Goal: Task Accomplishment & Management: Manage account settings

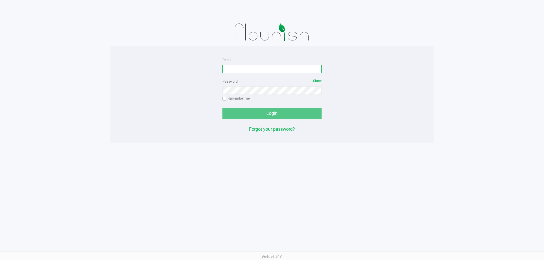
click at [252, 69] on input "Email" at bounding box center [271, 69] width 99 height 8
type input "l"
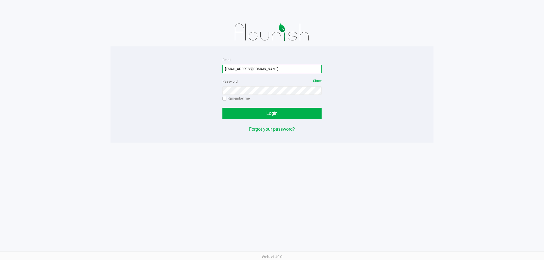
click at [253, 69] on input "lramos@liveparalle.com" at bounding box center [271, 69] width 99 height 8
type input "[EMAIL_ADDRESS][DOMAIN_NAME]"
click at [260, 115] on button "Login" at bounding box center [271, 113] width 99 height 11
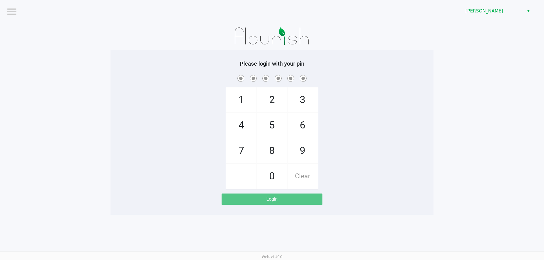
click at [450, 128] on app-pos-login-wrapper "Logout Brandon WC Please login with your pin 1 4 7 2 5 8 0 3 6 9 Clear Login" at bounding box center [272, 107] width 544 height 215
click at [446, 127] on app-pos-login-wrapper "Logout Brandon WC Please login with your pin 1 4 7 2 5 8 0 3 6 9 Clear Login" at bounding box center [272, 107] width 544 height 215
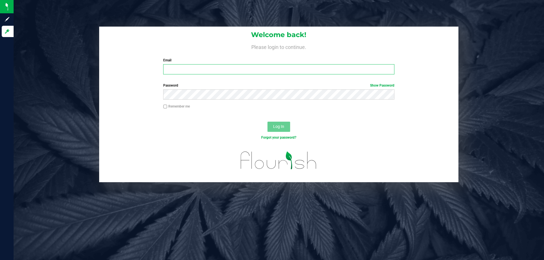
click at [198, 70] on input "Email" at bounding box center [278, 69] width 231 height 10
type input "[EMAIL_ADDRESS][DOMAIN_NAME]"
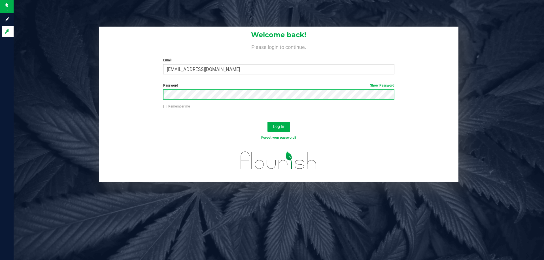
click at [267, 122] on button "Log In" at bounding box center [278, 127] width 23 height 10
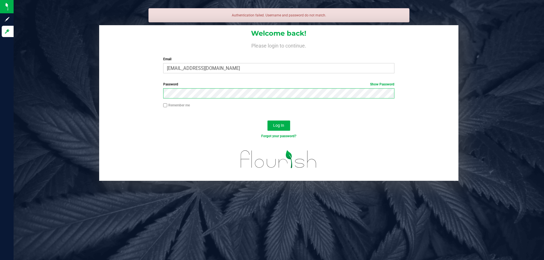
click at [267, 121] on button "Log In" at bounding box center [278, 126] width 23 height 10
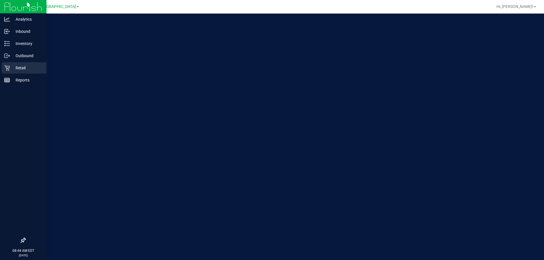
click at [7, 65] on icon at bounding box center [7, 68] width 6 height 6
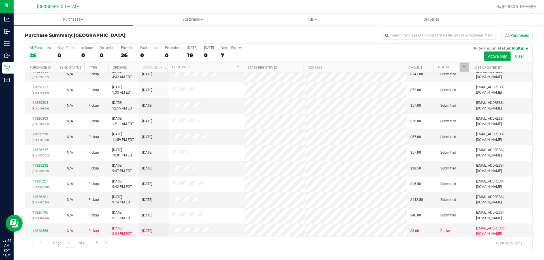
scroll to position [149, 0]
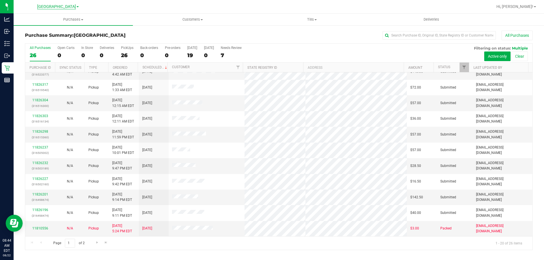
click at [53, 8] on span "[GEOGRAPHIC_DATA]" at bounding box center [56, 6] width 39 height 5
click at [33, 19] on link "[PERSON_NAME]" at bounding box center [57, 20] width 83 height 8
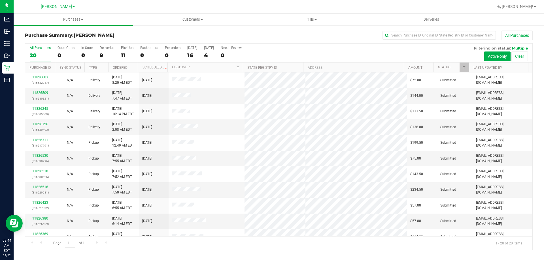
click at [293, 35] on div "All Purchases" at bounding box center [363, 36] width 338 height 10
click at [313, 54] on div "All Purchases 20 Open Carts 0 In Store 0 Deliveries 9 PickUps 11 Back-orders 0 …" at bounding box center [278, 53] width 507 height 19
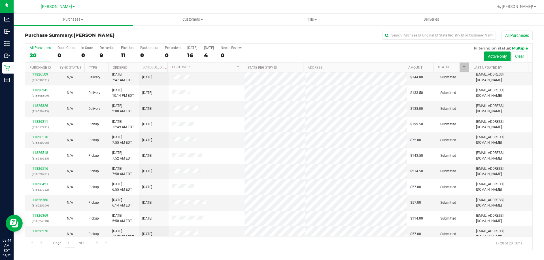
scroll to position [28, 0]
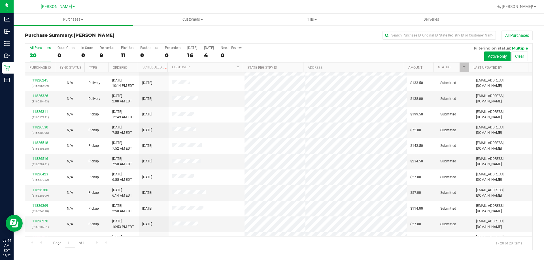
click at [264, 52] on div "All Purchases 20 Open Carts 0 In Store 0 Deliveries 9 PickUps 11 Back-orders 0 …" at bounding box center [278, 53] width 507 height 19
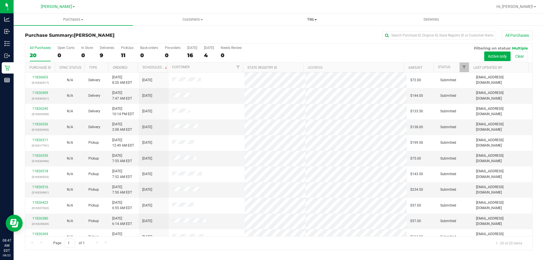
click at [307, 18] on span "Tills" at bounding box center [311, 19] width 119 height 5
click at [288, 35] on span "Manage tills" at bounding box center [271, 34] width 38 height 5
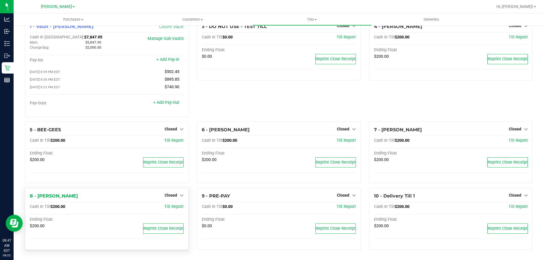
scroll to position [14, 0]
click at [167, 196] on span "Closed" at bounding box center [170, 195] width 12 height 5
click at [165, 209] on link "Open Till" at bounding box center [170, 207] width 15 height 5
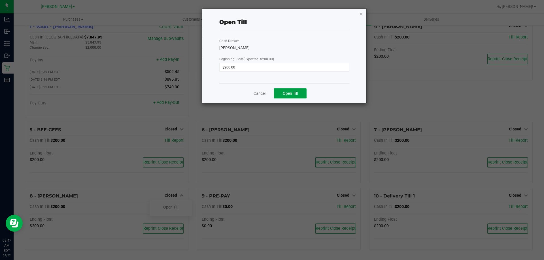
click at [294, 95] on span "Open Till" at bounding box center [290, 93] width 15 height 5
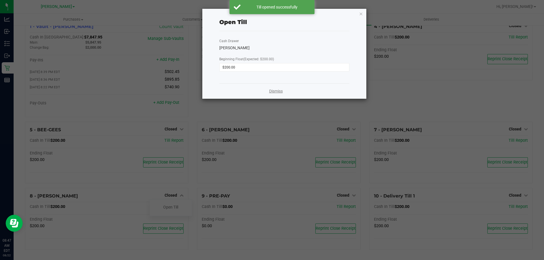
click at [274, 90] on link "Dismiss" at bounding box center [276, 91] width 14 height 6
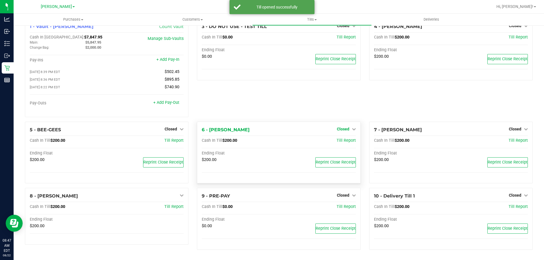
click at [339, 131] on span "Closed" at bounding box center [343, 129] width 12 height 5
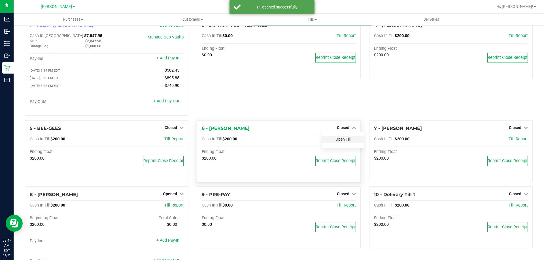
click at [335, 141] on link "Open Till" at bounding box center [342, 139] width 15 height 5
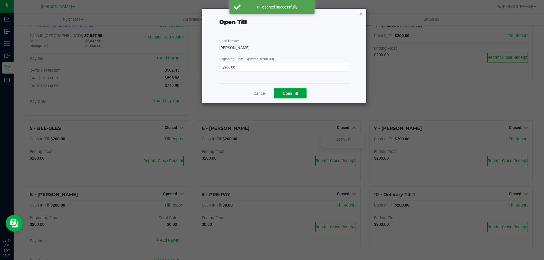
click at [283, 93] on span "Open Till" at bounding box center [290, 93] width 15 height 5
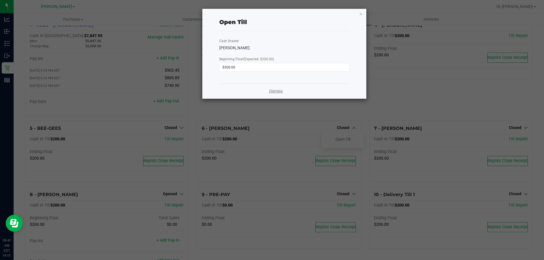
click at [274, 89] on link "Dismiss" at bounding box center [276, 91] width 14 height 6
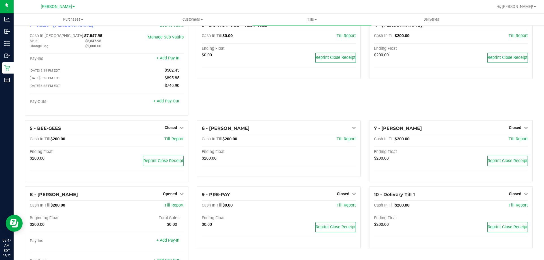
click at [253, 108] on div "3 - DO NOT USE - TEST TILL Closed Open Till Cash In Till $0.00 Till Report Endi…" at bounding box center [278, 68] width 172 height 103
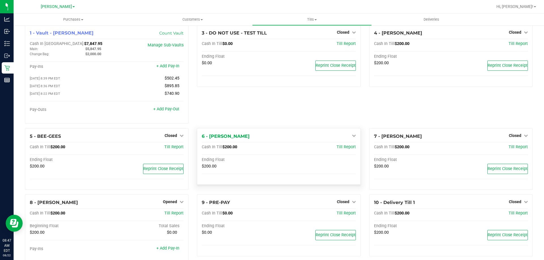
scroll to position [0, 0]
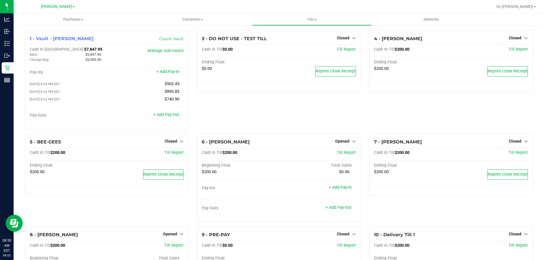
click at [238, 120] on div "3 - DO NOT USE - TEST TILL Closed Open Till Cash In Till $0.00 Till Report Endi…" at bounding box center [278, 82] width 172 height 103
click at [258, 109] on div "3 - DO NOT USE - TEST TILL Closed Open Till Cash In Till $0.00 Till Report Endi…" at bounding box center [278, 82] width 172 height 103
drag, startPoint x: 258, startPoint y: 110, endPoint x: 391, endPoint y: 124, distance: 132.9
click at [391, 124] on div "4 - [PERSON_NAME] Closed Open Till Cash In Till $200.00 Till Report Ending Floa…" at bounding box center [451, 82] width 172 height 103
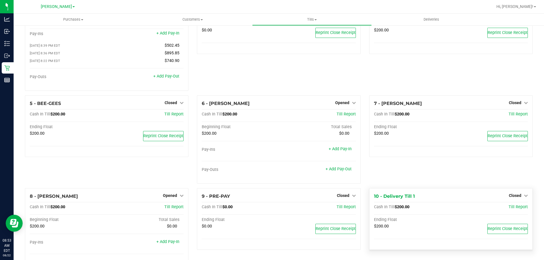
scroll to position [38, 0]
click at [517, 198] on link "Closed" at bounding box center [517, 196] width 19 height 5
click at [507, 209] on link "Open Till" at bounding box center [514, 207] width 15 height 5
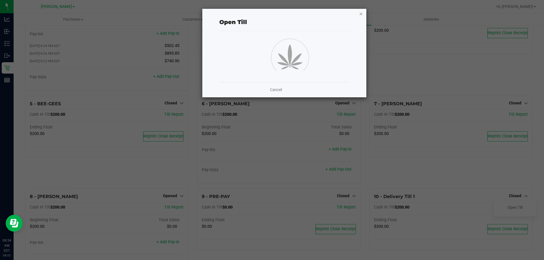
click at [361, 14] on icon "button" at bounding box center [361, 13] width 4 height 7
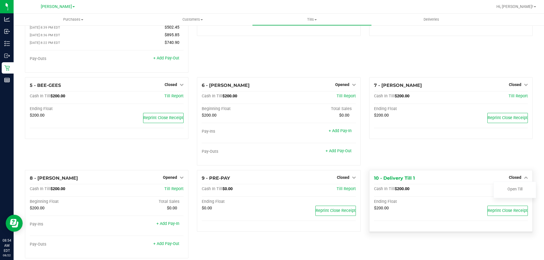
scroll to position [67, 0]
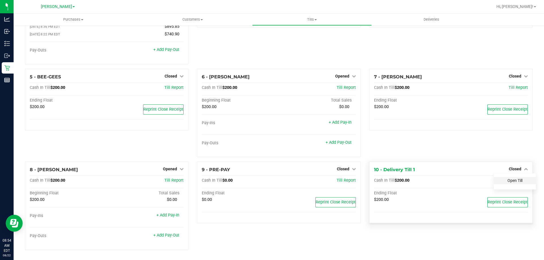
click at [511, 180] on link "Open Till" at bounding box center [514, 180] width 15 height 5
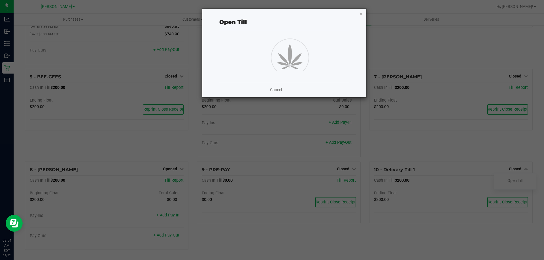
click at [275, 93] on div "Cancel" at bounding box center [284, 89] width 130 height 15
click at [276, 90] on link "Cancel" at bounding box center [276, 90] width 12 height 6
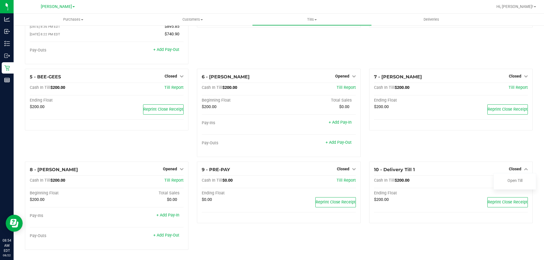
drag, startPoint x: 437, startPoint y: 63, endPoint x: 440, endPoint y: 62, distance: 3.2
click at [437, 62] on div "4 - [PERSON_NAME] Closed Open Till Cash In Till $200.00 Till Report Ending Floa…" at bounding box center [451, 16] width 172 height 103
click at [401, 39] on div "4 - [PERSON_NAME] Closed Open Till Cash In Till $200.00 Till Report Ending Floa…" at bounding box center [451, 16] width 172 height 103
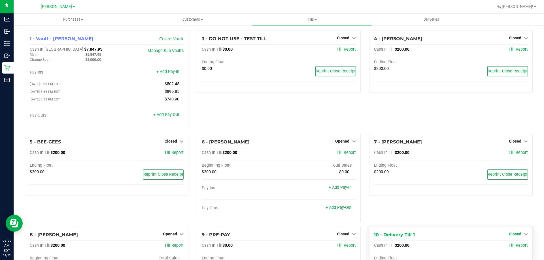
click at [517, 235] on link "Closed" at bounding box center [517, 234] width 19 height 5
click at [508, 248] on link "Open Till" at bounding box center [514, 245] width 15 height 5
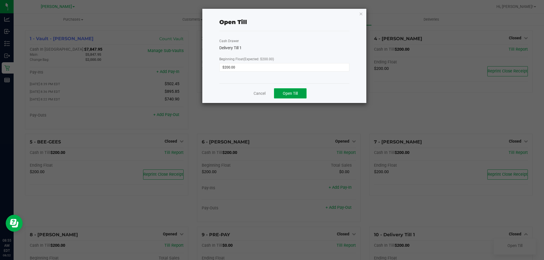
click at [289, 93] on span "Open Till" at bounding box center [290, 93] width 15 height 5
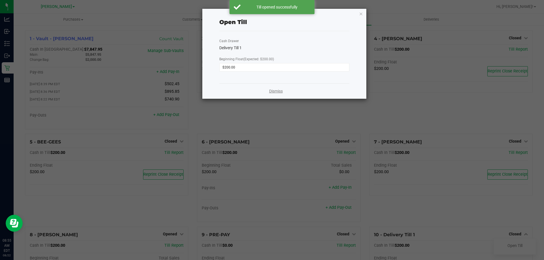
click at [273, 91] on link "Dismiss" at bounding box center [276, 91] width 14 height 6
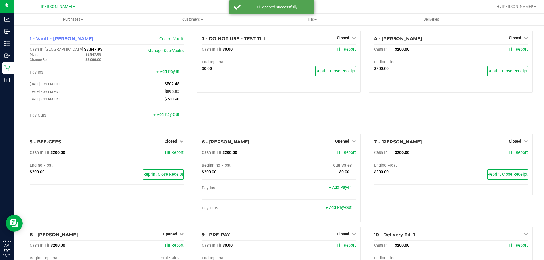
click at [277, 103] on div "3 - DO NOT USE - TEST TILL Closed Open Till Cash In Till $0.00 Till Report Endi…" at bounding box center [278, 82] width 172 height 103
click at [354, 116] on div "3 - DO NOT USE - TEST TILL Closed Open Till Cash In Till $0.00 Till Report Endi…" at bounding box center [278, 82] width 172 height 103
click at [281, 113] on div "3 - DO NOT USE - TEST TILL Closed Open Till Cash In Till $0.00 Till Report Endi…" at bounding box center [278, 82] width 172 height 103
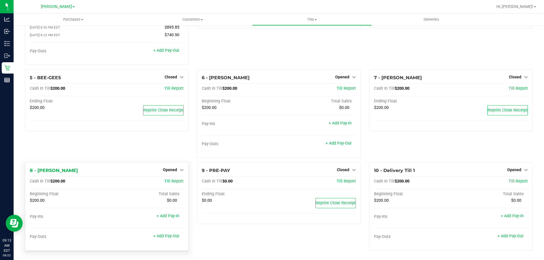
scroll to position [67, 0]
click at [175, 170] on span "Opened" at bounding box center [170, 169] width 14 height 5
click at [171, 180] on link "Close Till" at bounding box center [170, 180] width 15 height 5
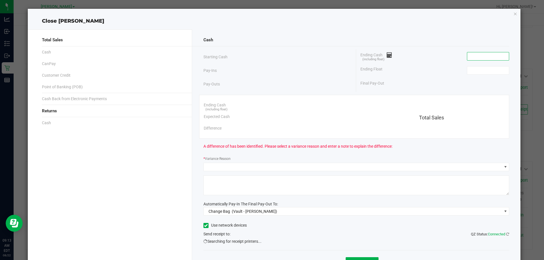
click at [477, 56] on input at bounding box center [488, 56] width 42 height 8
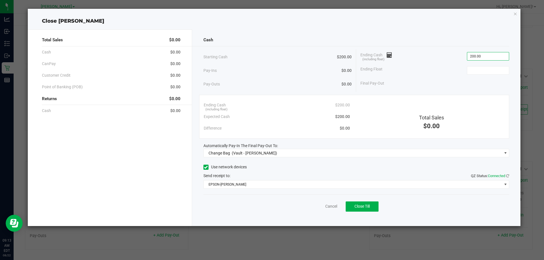
type input "$200.00"
click at [429, 77] on div "Ending Float $200.00" at bounding box center [434, 70] width 149 height 14
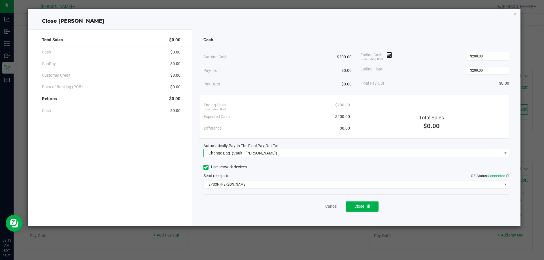
click at [249, 155] on span "(Vault - Brandon WC)" at bounding box center [254, 153] width 45 height 5
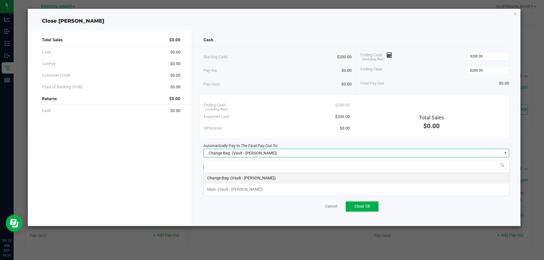
scroll to position [8, 305]
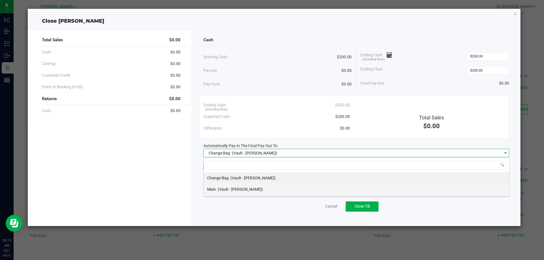
click at [211, 189] on span "Main" at bounding box center [211, 189] width 9 height 5
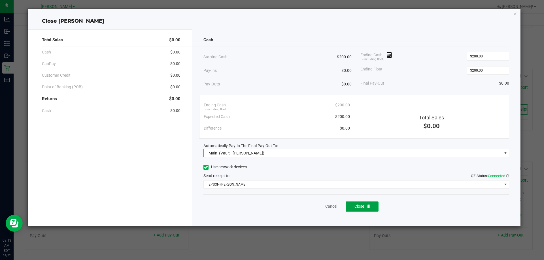
click at [363, 209] on button "Close Till" at bounding box center [361, 207] width 33 height 10
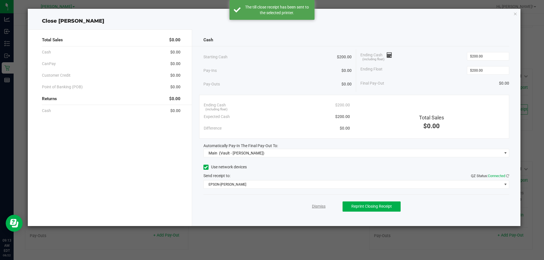
click at [323, 207] on link "Dismiss" at bounding box center [319, 207] width 14 height 6
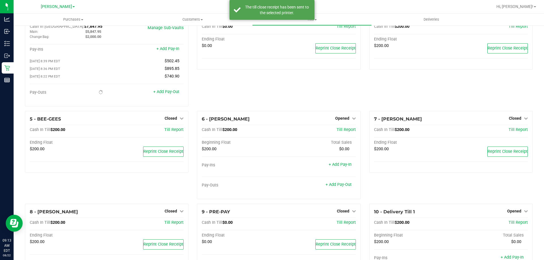
scroll to position [10, 0]
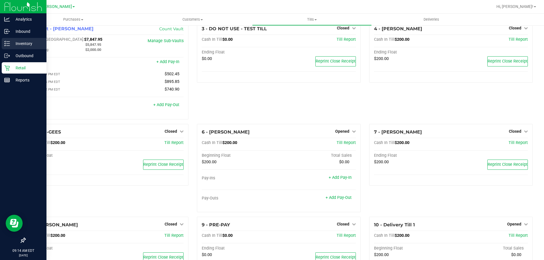
click at [12, 44] on p "Inventory" at bounding box center [27, 43] width 34 height 7
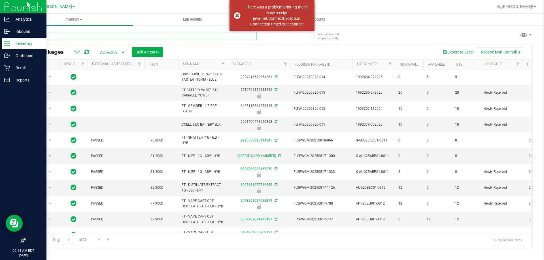
click at [144, 35] on input "text" at bounding box center [140, 36] width 231 height 8
type input "mer"
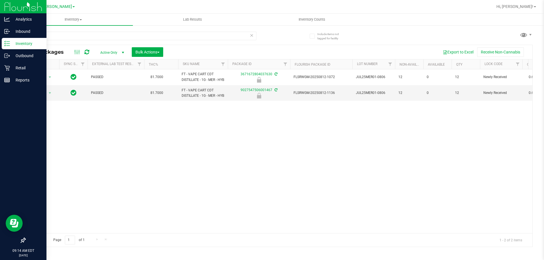
click at [160, 173] on div "Action Action Edit attributes Global inventory Locate package Package audit log…" at bounding box center [278, 151] width 507 height 164
click at [41, 97] on span "Action" at bounding box center [38, 93] width 15 height 8
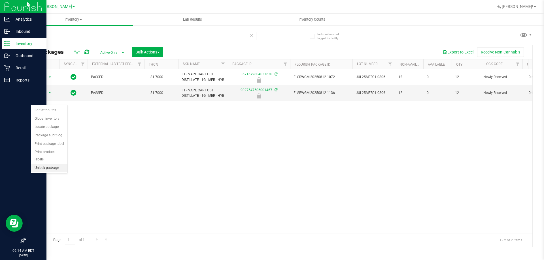
click at [47, 164] on li "Unlock package" at bounding box center [49, 168] width 36 height 8
